Goal: Task Accomplishment & Management: Use online tool/utility

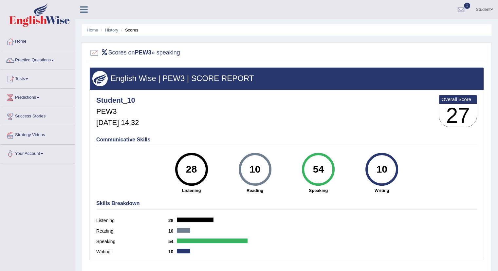
click at [111, 30] on link "History" at bounding box center [111, 30] width 13 height 5
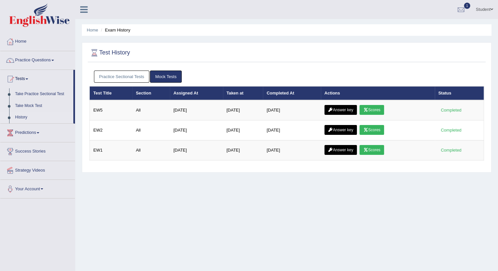
click at [117, 74] on link "Practice Sectional Tests" at bounding box center [122, 76] width 56 height 12
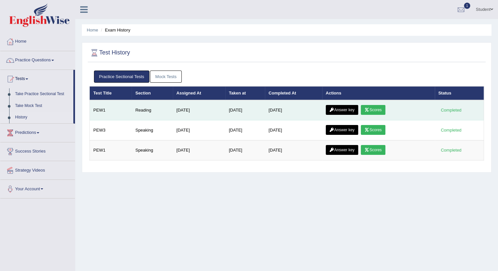
click at [370, 108] on icon at bounding box center [367, 110] width 5 height 4
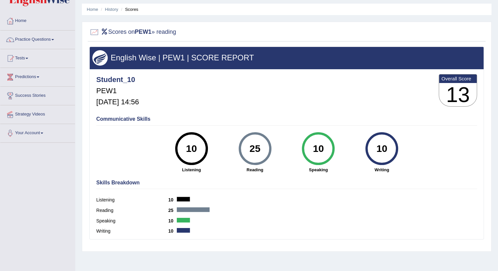
scroll to position [22, 0]
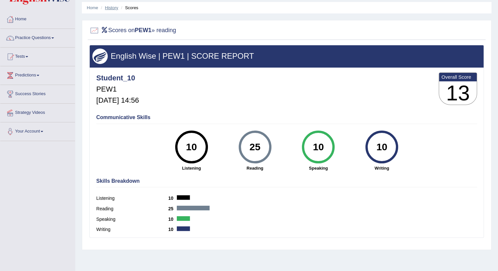
click at [109, 8] on link "History" at bounding box center [111, 7] width 13 height 5
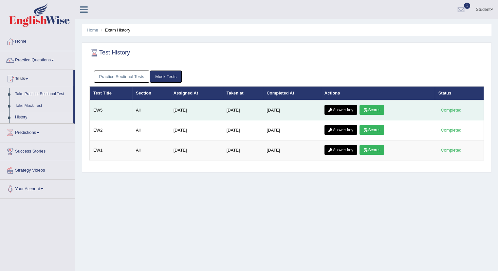
click at [342, 109] on link "Answer key" at bounding box center [341, 110] width 32 height 10
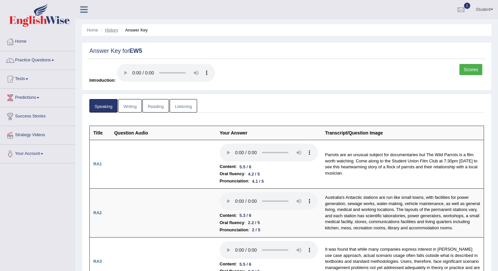
click at [111, 29] on link "History" at bounding box center [111, 30] width 13 height 5
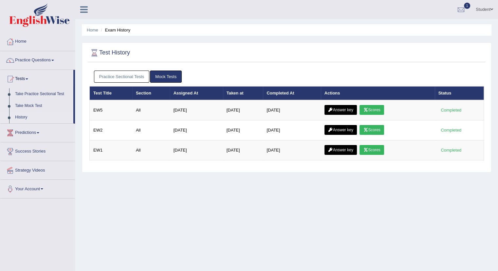
click at [124, 74] on link "Practice Sectional Tests" at bounding box center [122, 76] width 56 height 12
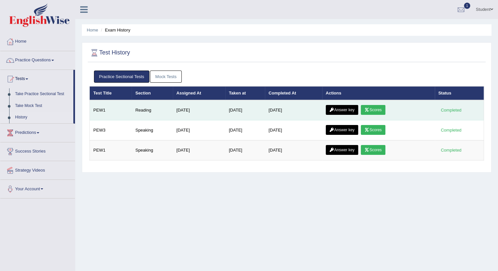
click at [349, 109] on link "Answer key" at bounding box center [342, 110] width 32 height 10
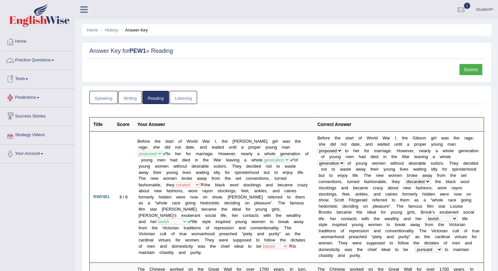
click at [44, 58] on link "Practice Questions" at bounding box center [37, 59] width 75 height 16
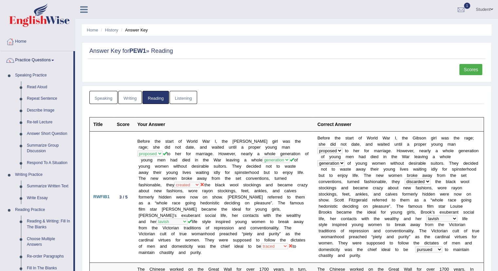
click at [44, 58] on link "Practice Questions" at bounding box center [36, 59] width 73 height 16
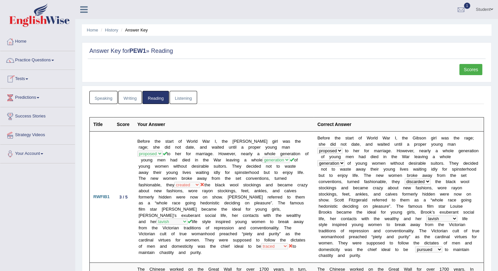
click at [23, 78] on link "Tests" at bounding box center [37, 78] width 75 height 16
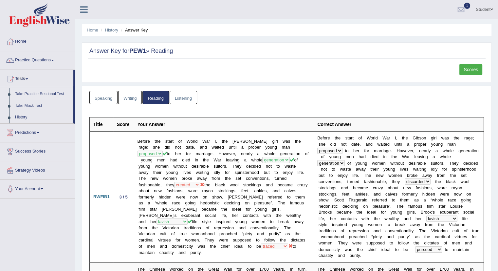
click at [28, 94] on link "Take Practice Sectional Test" at bounding box center [42, 94] width 61 height 12
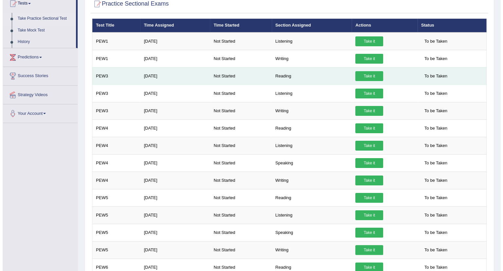
scroll to position [75, 0]
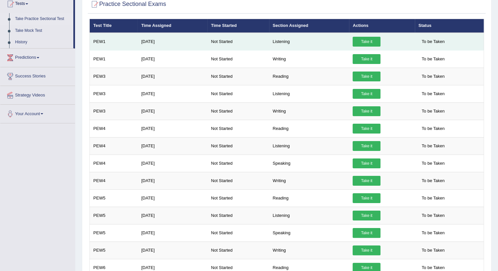
click at [361, 42] on link "Take it" at bounding box center [367, 42] width 28 height 10
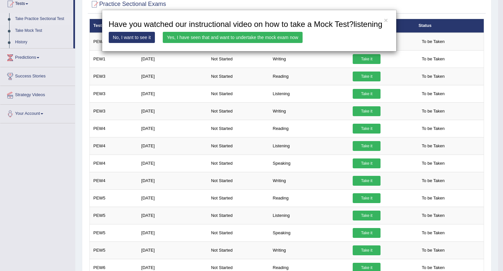
click at [276, 37] on link "Yes, I have seen that and want to undertake the mock exam now" at bounding box center [233, 37] width 140 height 11
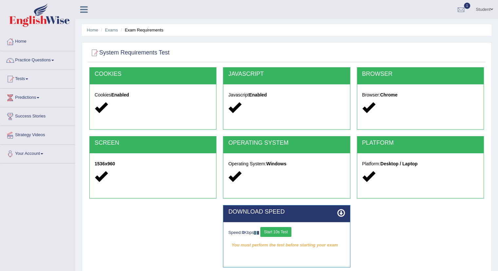
click at [278, 226] on div "Speed: 0 Kbps Start 10s Test You must perform the test before starting your exa…" at bounding box center [286, 238] width 126 height 33
click at [277, 232] on button "Start 10s Test" at bounding box center [276, 232] width 31 height 10
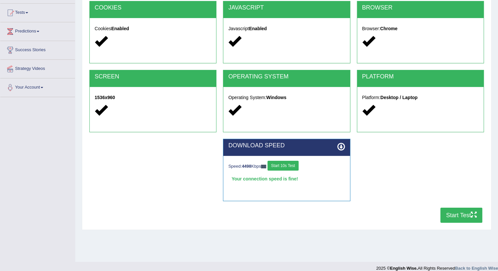
scroll to position [73, 0]
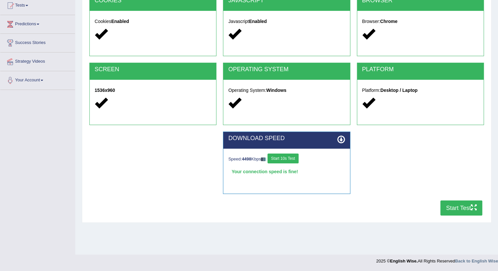
click at [455, 206] on button "Start Test" at bounding box center [462, 207] width 42 height 15
